Goal: Transaction & Acquisition: Purchase product/service

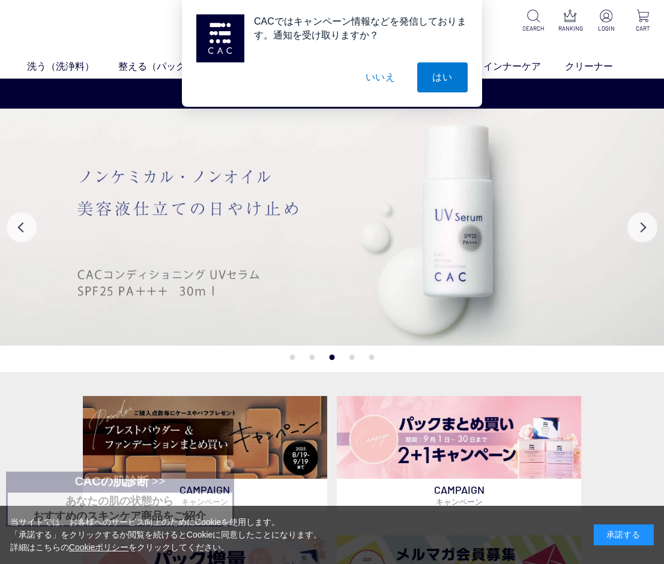
drag, startPoint x: 382, startPoint y: 76, endPoint x: 392, endPoint y: 79, distance: 10.5
click at [382, 76] on button "いいえ" at bounding box center [381, 77] width 60 height 30
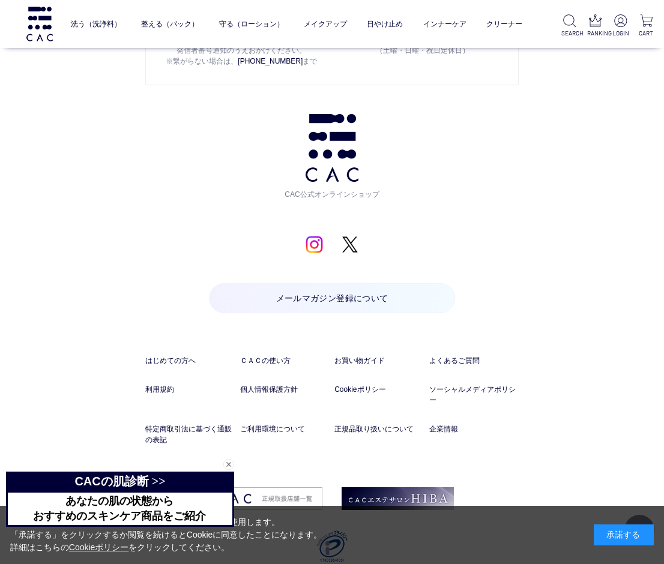
scroll to position [5685, 0]
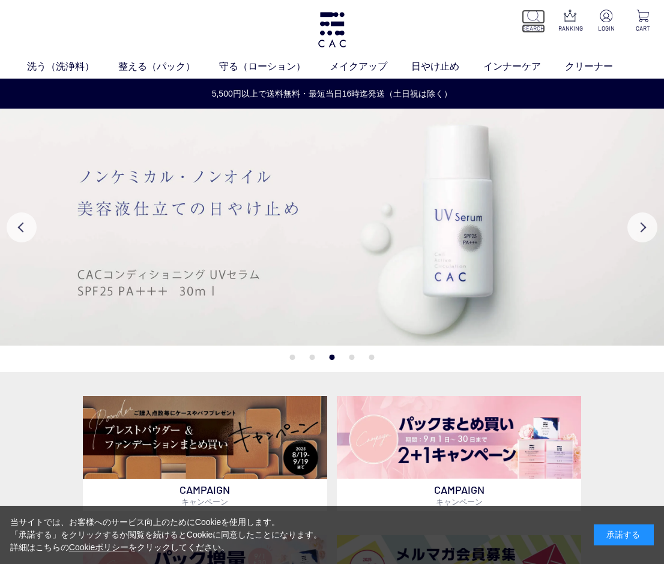
click at [539, 18] on img at bounding box center [533, 16] width 13 height 13
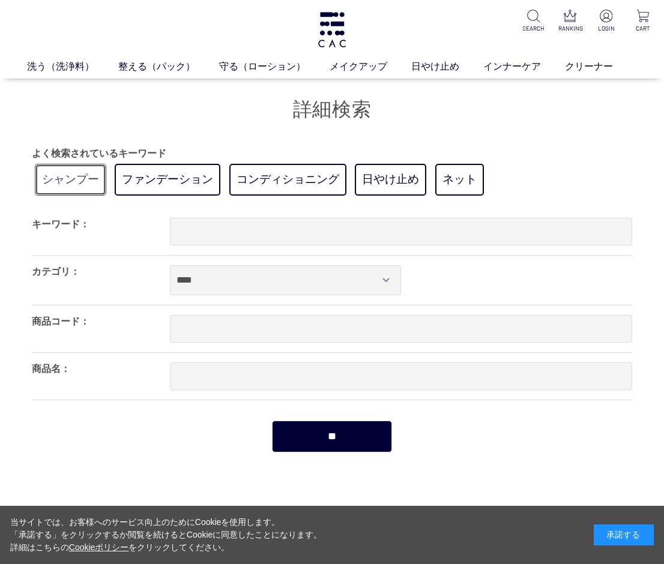
click at [74, 183] on link "シャンプー" at bounding box center [70, 180] width 71 height 32
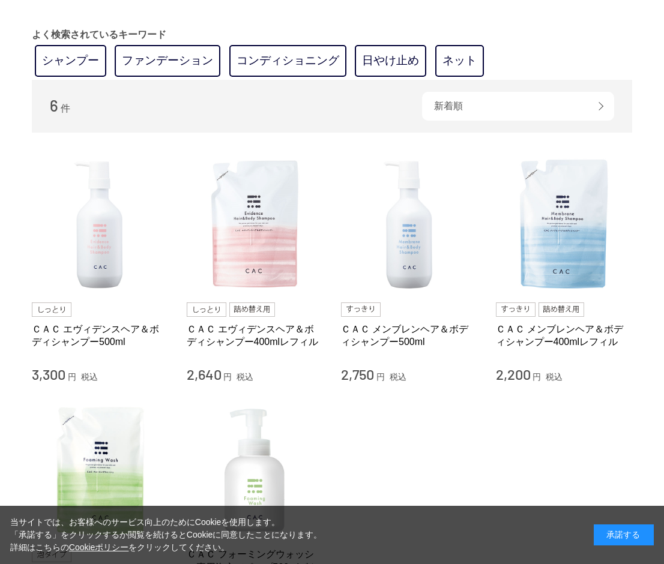
scroll to position [120, 0]
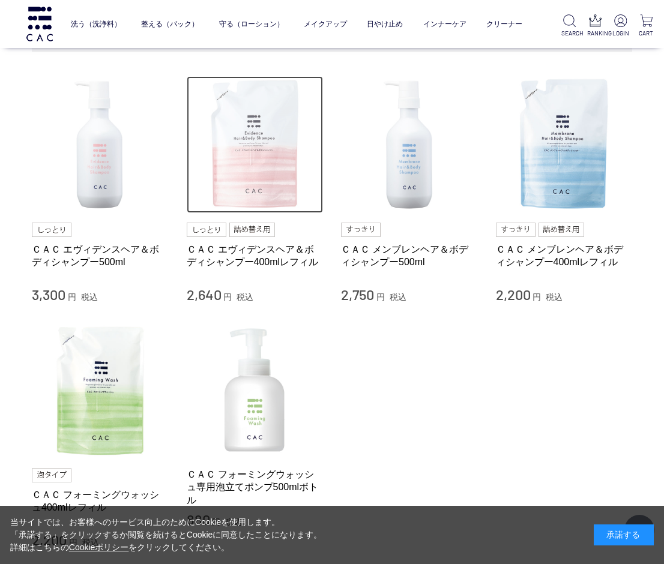
click at [246, 165] on img at bounding box center [255, 144] width 137 height 137
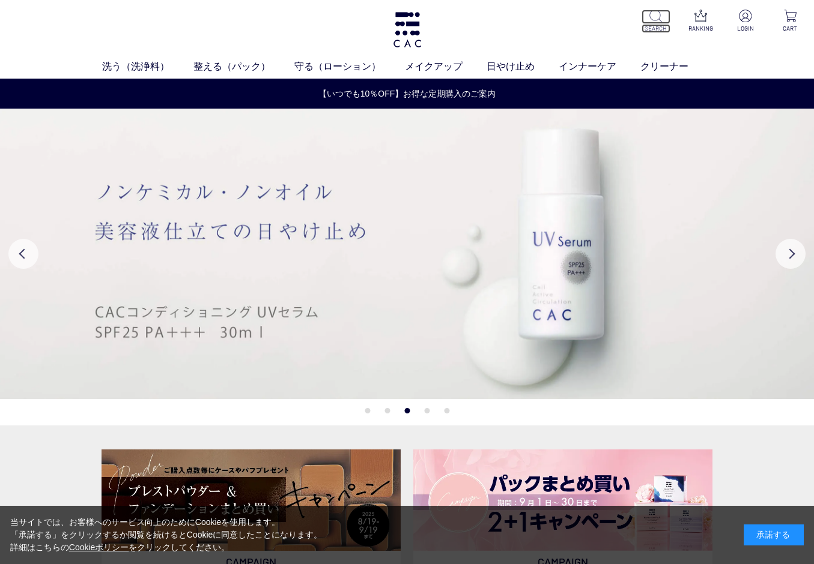
click at [656, 25] on p "SEARCH" at bounding box center [655, 28] width 29 height 9
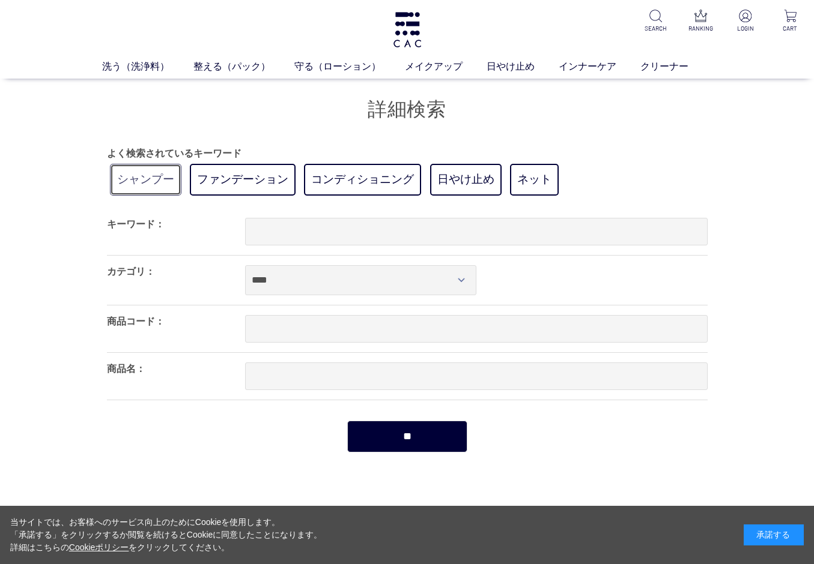
click at [124, 181] on link "シャンプー" at bounding box center [145, 180] width 71 height 32
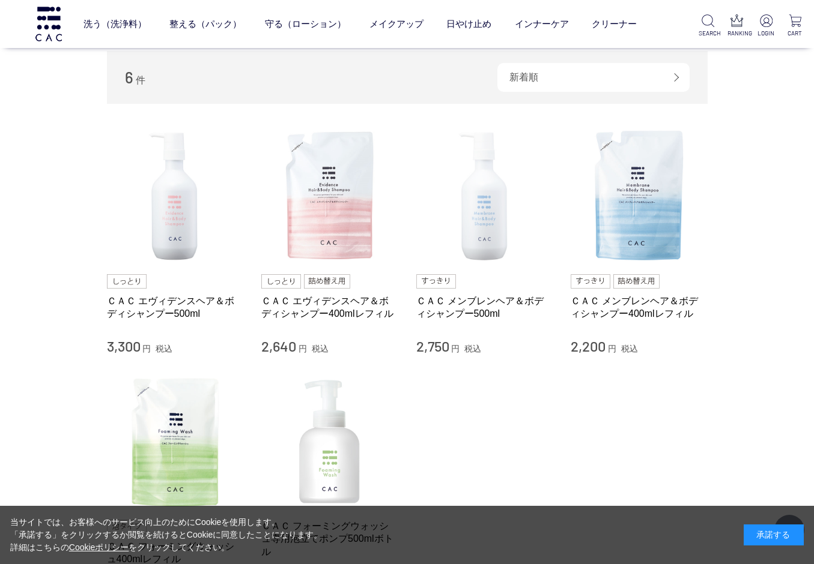
scroll to position [60, 0]
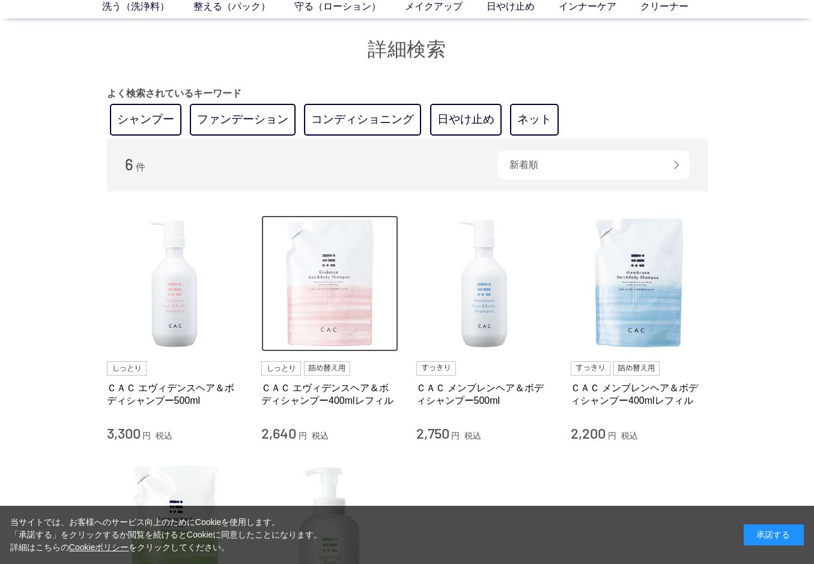
click at [334, 259] on img at bounding box center [329, 284] width 137 height 137
